Goal: Transaction & Acquisition: Purchase product/service

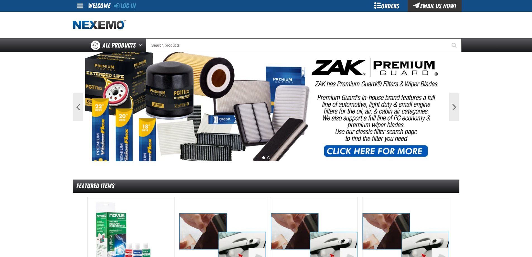
click at [134, 6] on link "Log In" at bounding box center [125, 6] width 22 height 8
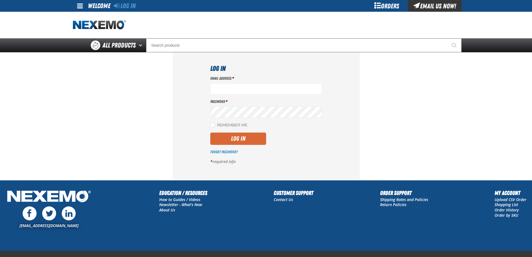
type input "[EMAIL_ADDRESS][DOMAIN_NAME]"
click at [234, 137] on button "Log In" at bounding box center [238, 138] width 56 height 12
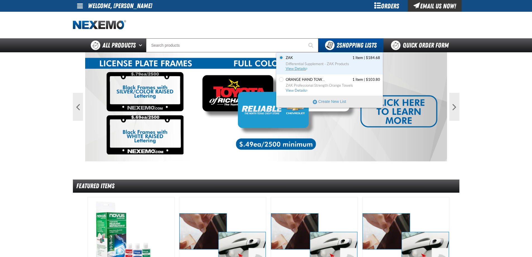
click at [301, 68] on span "View Details" at bounding box center [297, 68] width 23 height 4
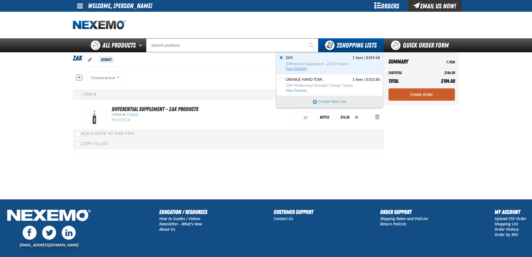
click at [302, 68] on span "View Details" at bounding box center [297, 68] width 23 height 4
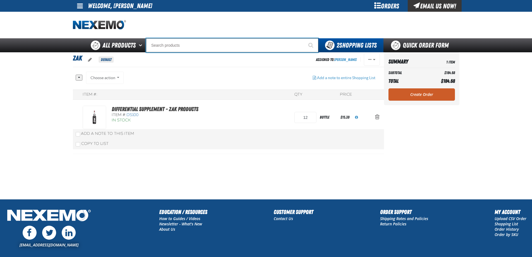
click at [175, 43] on input "Search" at bounding box center [232, 45] width 172 height 14
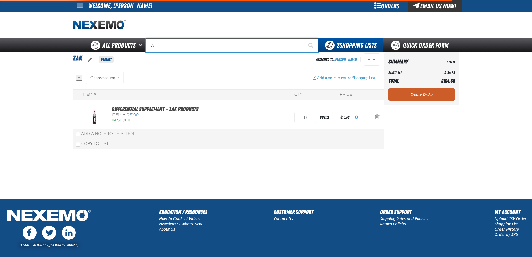
type input "AC"
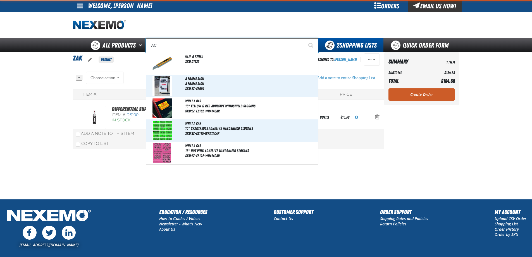
type input "AC Power Booster - ZAK Products"
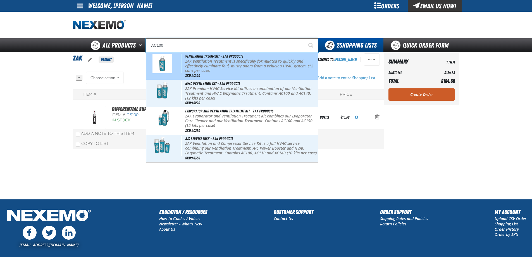
click at [192, 64] on p "ZAK Ventilation Treatment is specifically formulated to quickly and effectively…" at bounding box center [251, 66] width 132 height 14
type input "Ventilation Treatment - ZAK Products"
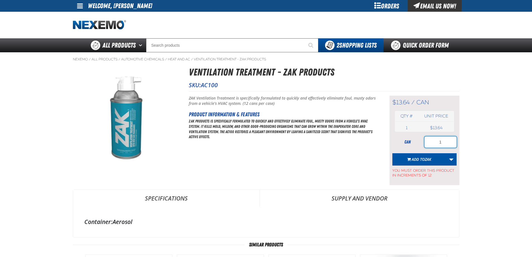
click at [441, 142] on input "1" at bounding box center [441, 141] width 32 height 11
type input "12"
click at [424, 158] on span "Add to ZAK" at bounding box center [422, 158] width 20 height 5
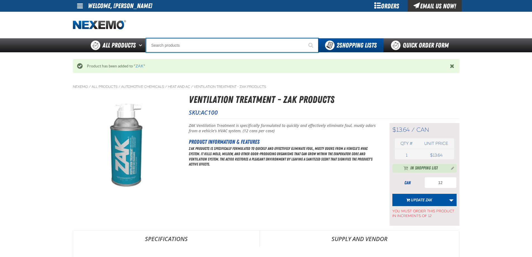
click at [173, 39] on input "Search" at bounding box center [232, 45] width 172 height 14
type input "C"
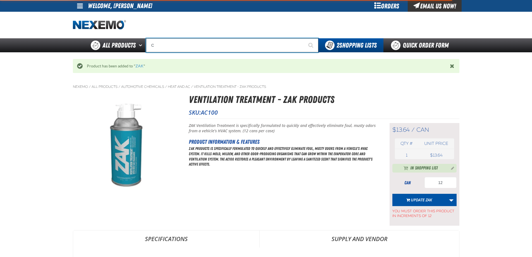
type input "C Alkaline Battery 1.5 Volt (12 per pack)"
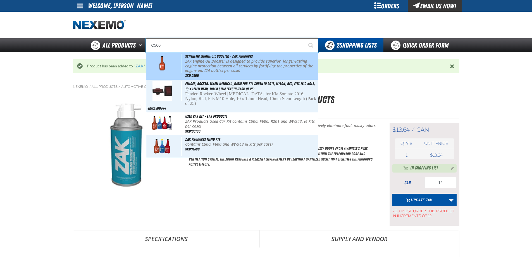
click at [203, 73] on div "Synthetic Engine Oil Booster - ZAK Products ZAK Engine Oil Booster is designed …" at bounding box center [232, 65] width 172 height 27
type input "Synthetic Engine Oil Booster - ZAK Products"
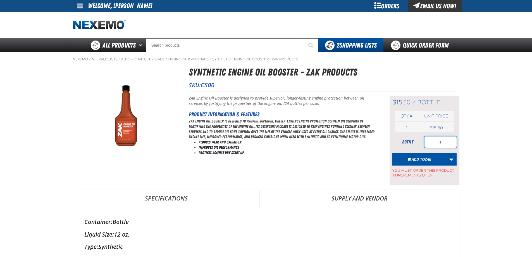
drag, startPoint x: 445, startPoint y: 143, endPoint x: 436, endPoint y: 141, distance: 9.2
click at [436, 141] on input "1" at bounding box center [441, 141] width 32 height 11
type input "24"
click at [422, 158] on span "Add to ZAK" at bounding box center [422, 158] width 20 height 5
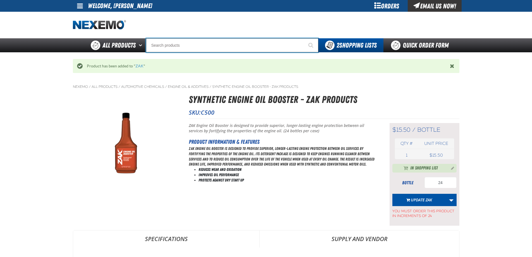
click at [176, 47] on input "Search" at bounding box center [232, 45] width 172 height 14
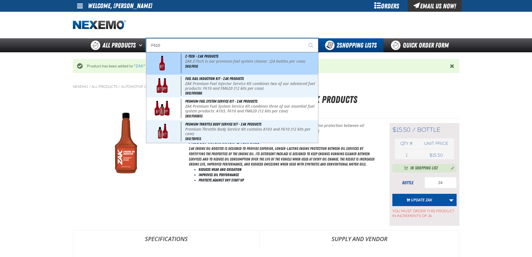
click at [196, 66] on span "SKU:F610" at bounding box center [191, 66] width 13 height 4
type input "Z-Tech - ZAK Products"
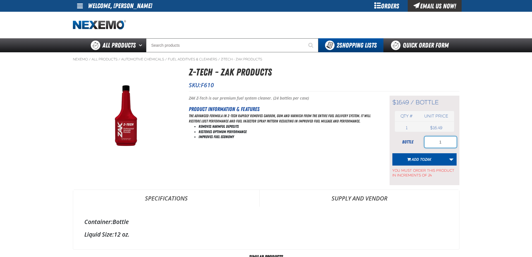
drag, startPoint x: 441, startPoint y: 141, endPoint x: 422, endPoint y: 139, distance: 19.1
click at [422, 139] on div "bottle 1" at bounding box center [425, 141] width 64 height 11
type input "24"
click at [426, 158] on span "ZAK" at bounding box center [428, 158] width 6 height 5
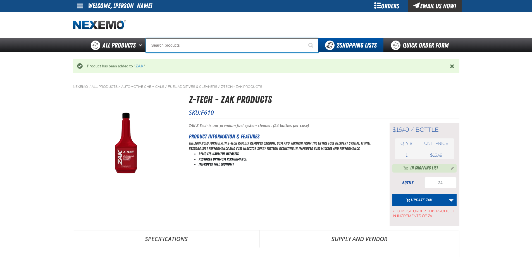
click at [170, 48] on input "Search" at bounding box center [232, 45] width 172 height 14
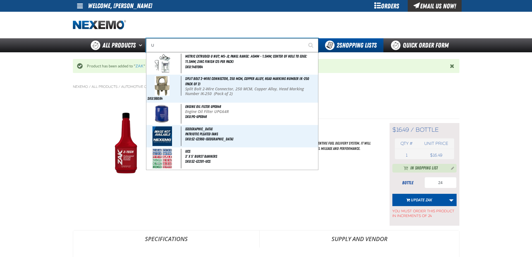
type input "UC"
type input "UC RED"
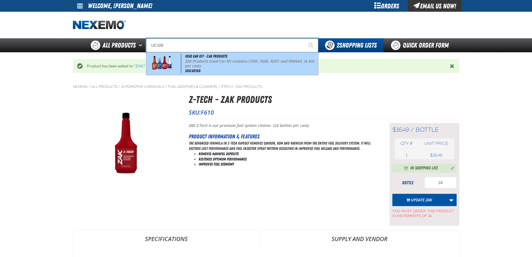
click at [194, 61] on p "ZAK Products Used Car Kit contains C500, F600, R201 and WW943. (6 kits per case)" at bounding box center [251, 63] width 132 height 9
type input "Used Car Kit - ZAK Products"
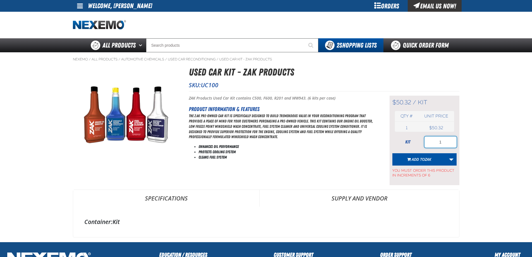
drag, startPoint x: 441, startPoint y: 140, endPoint x: 430, endPoint y: 141, distance: 10.7
click at [430, 141] on input "1" at bounding box center [441, 141] width 32 height 11
type input "6"
click at [420, 156] on span "Add to ZAK" at bounding box center [422, 158] width 20 height 5
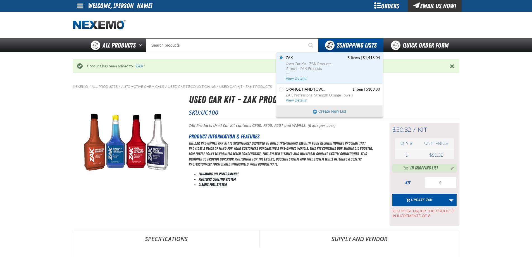
click at [298, 78] on span "View Details" at bounding box center [297, 78] width 23 height 4
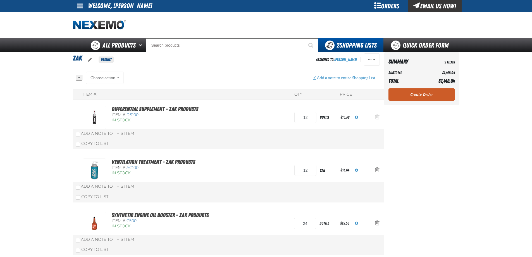
click at [377, 117] on span "Action Remove Differential Supplement - ZAK Products from ZAK" at bounding box center [377, 117] width 4 height 6
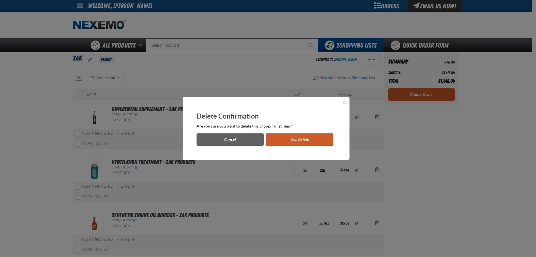
click at [318, 136] on button "Yes, Delete" at bounding box center [299, 139] width 67 height 12
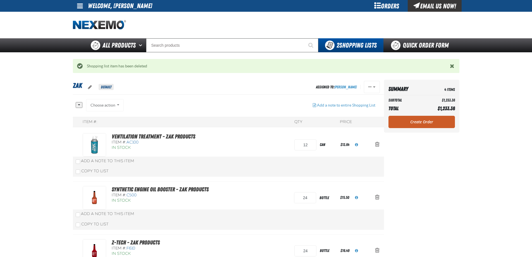
scroll to position [28, 0]
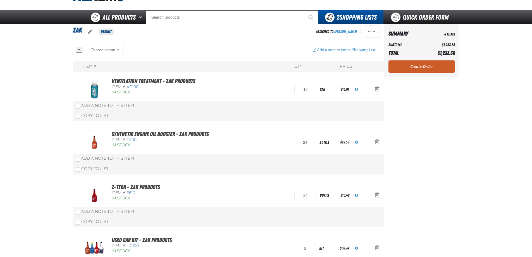
click at [416, 94] on aside "Summary 4 Items Subtotal $1,233.36 Total $1,233.36 Loading... Create Order" at bounding box center [421, 154] width 75 height 261
click at [423, 66] on link "Create Order" at bounding box center [422, 66] width 66 height 12
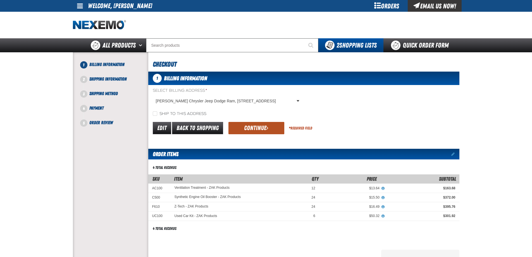
click at [260, 128] on button "Continue" at bounding box center [257, 128] width 56 height 12
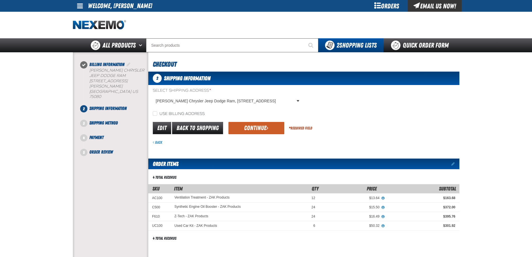
click at [260, 128] on button "Continue" at bounding box center [257, 128] width 56 height 12
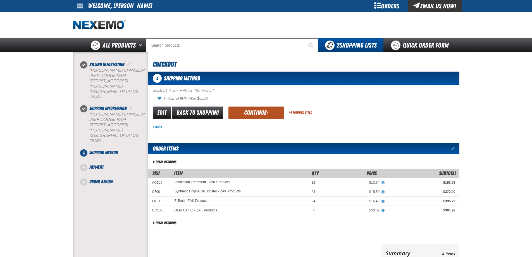
click at [260, 113] on button "Continue" at bounding box center [257, 112] width 56 height 12
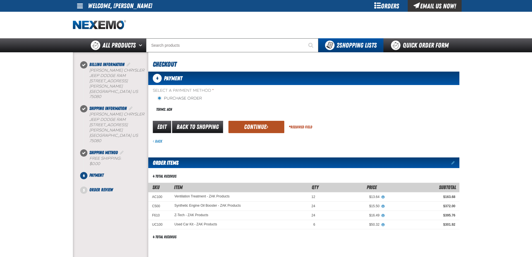
click at [255, 128] on button "Continue" at bounding box center [257, 127] width 56 height 12
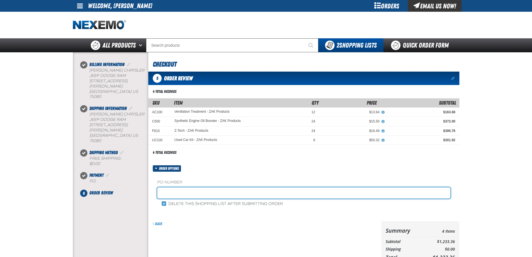
click at [186, 194] on input "text" at bounding box center [303, 192] width 293 height 11
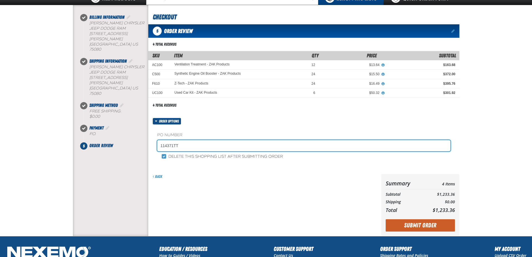
scroll to position [56, 0]
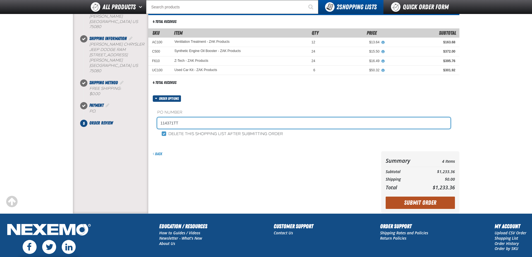
type input "114371TT"
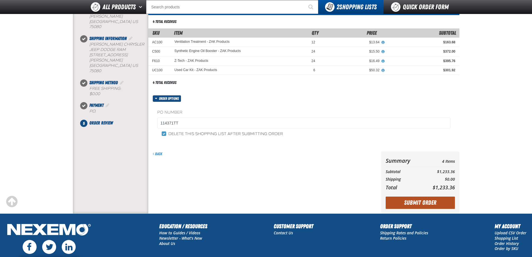
click at [415, 201] on button "Submit Order" at bounding box center [420, 202] width 69 height 12
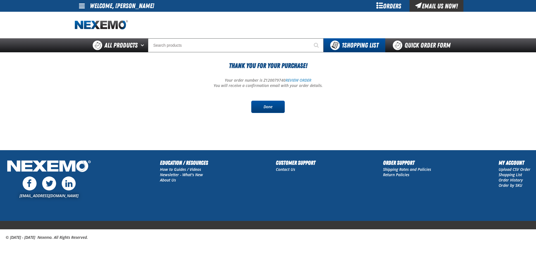
click at [265, 108] on link "Done" at bounding box center [268, 107] width 34 height 12
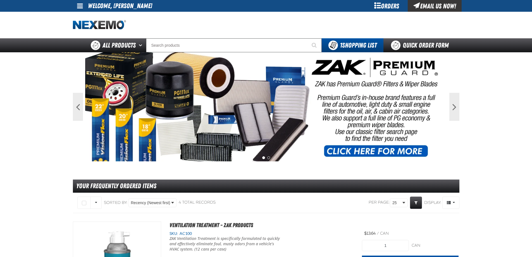
click at [79, 4] on span at bounding box center [80, 6] width 6 height 7
click at [85, 28] on link "Sign Out Sign Out" at bounding box center [84, 27] width 19 height 5
